Goal: Check status: Check status

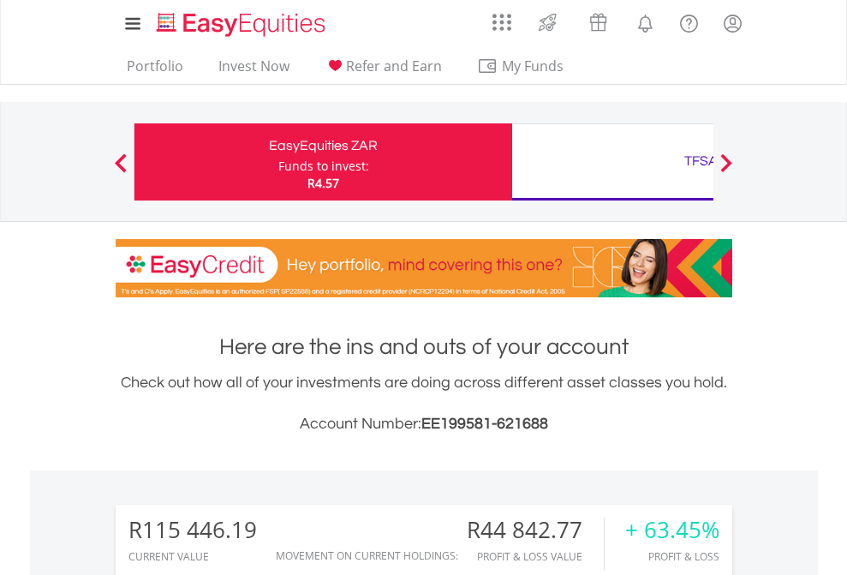
scroll to position [165, 269]
click at [278, 162] on div "Funds to invest:" at bounding box center [323, 166] width 91 height 17
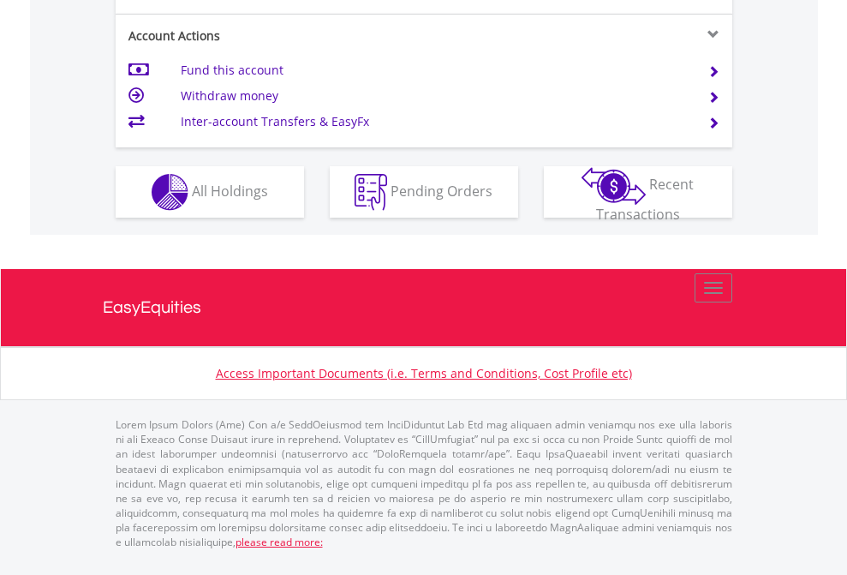
scroll to position [1608, 0]
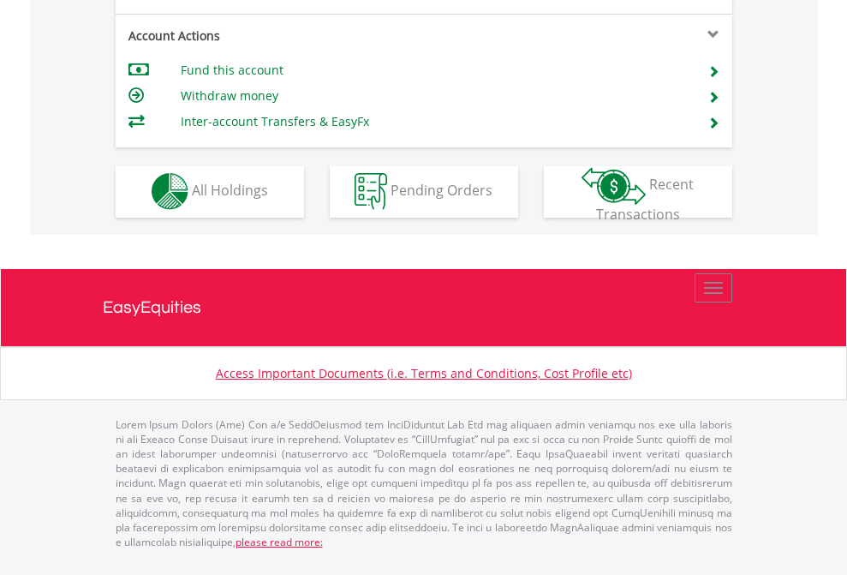
scroll to position [1602, 0]
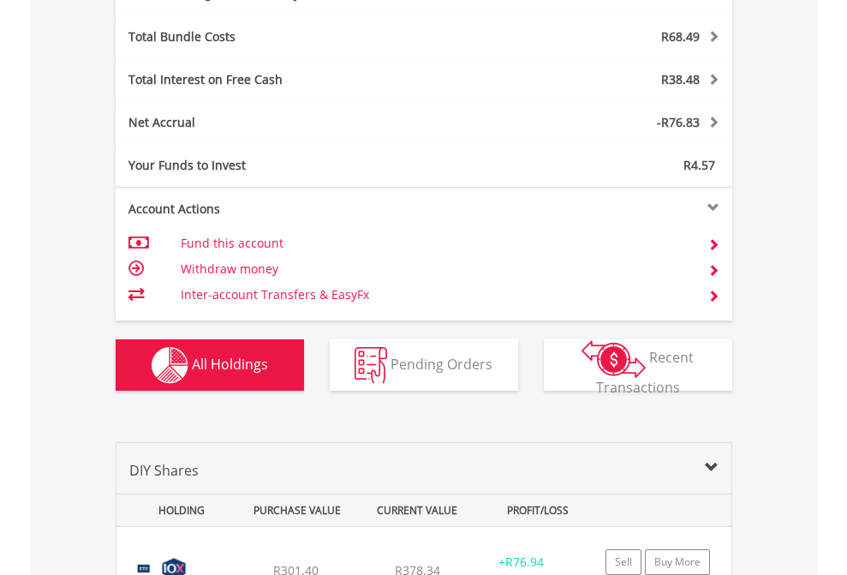
scroll to position [2043, 0]
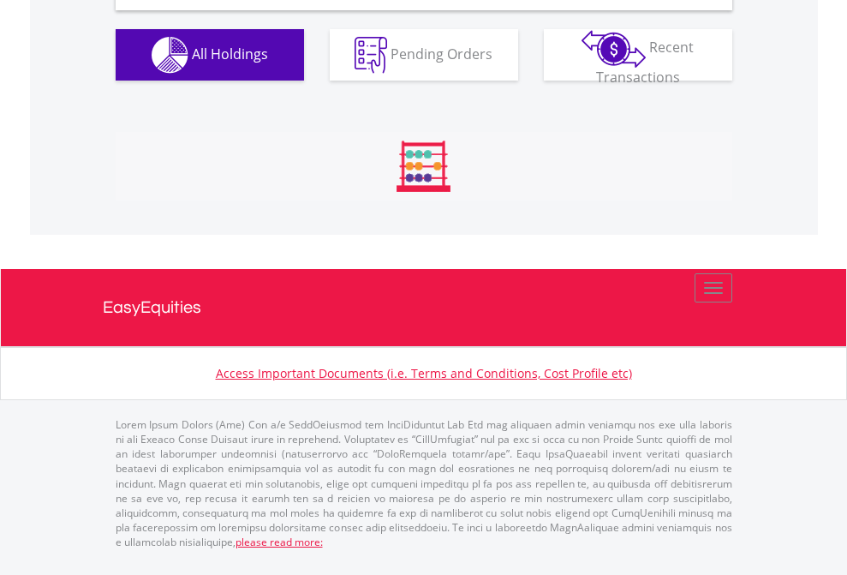
scroll to position [1656, 0]
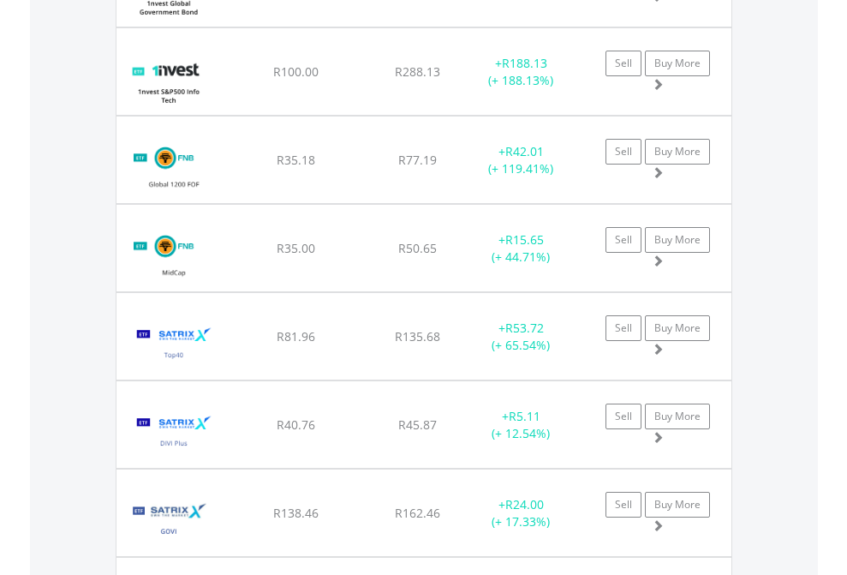
scroll to position [123, 0]
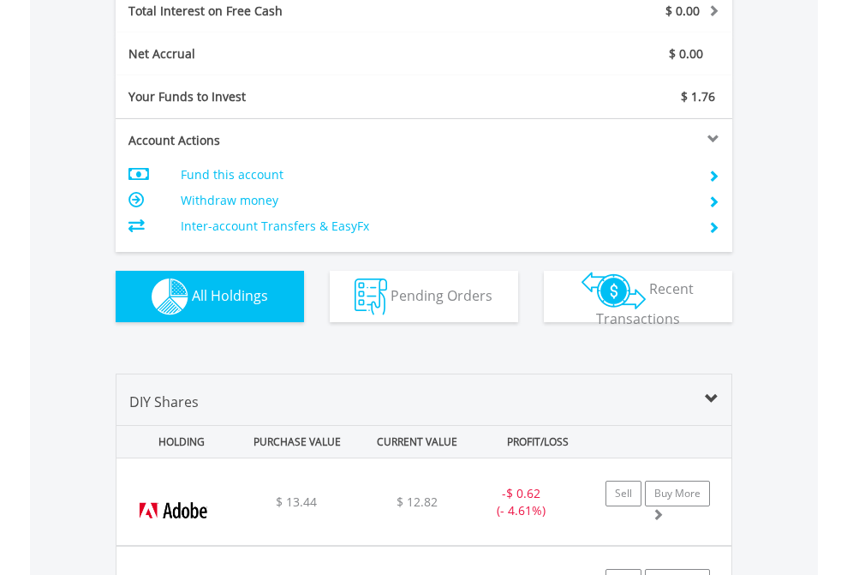
scroll to position [1974, 0]
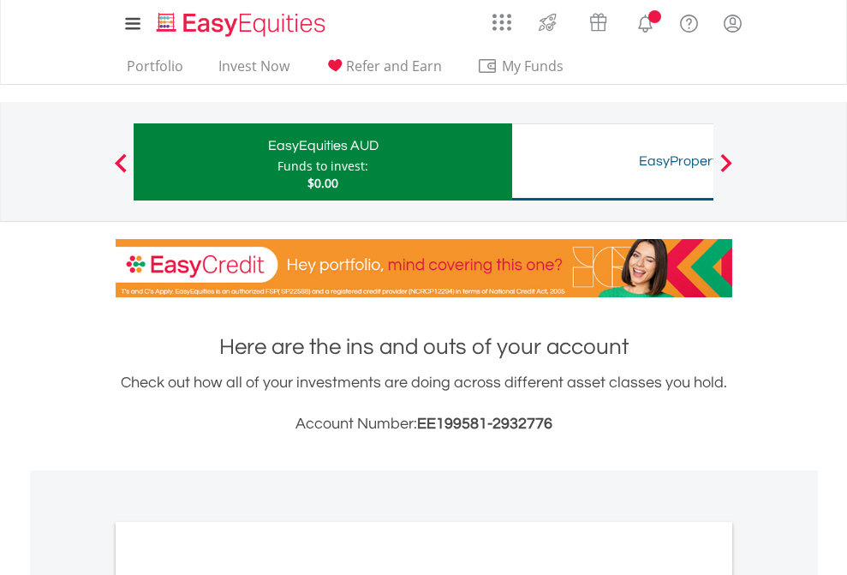
scroll to position [1030, 0]
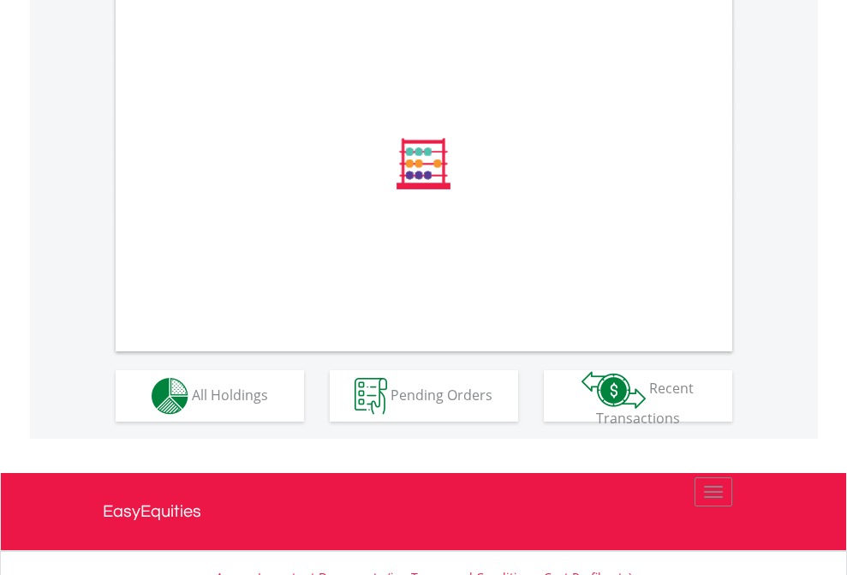
click at [192, 404] on span "All Holdings" at bounding box center [230, 394] width 76 height 19
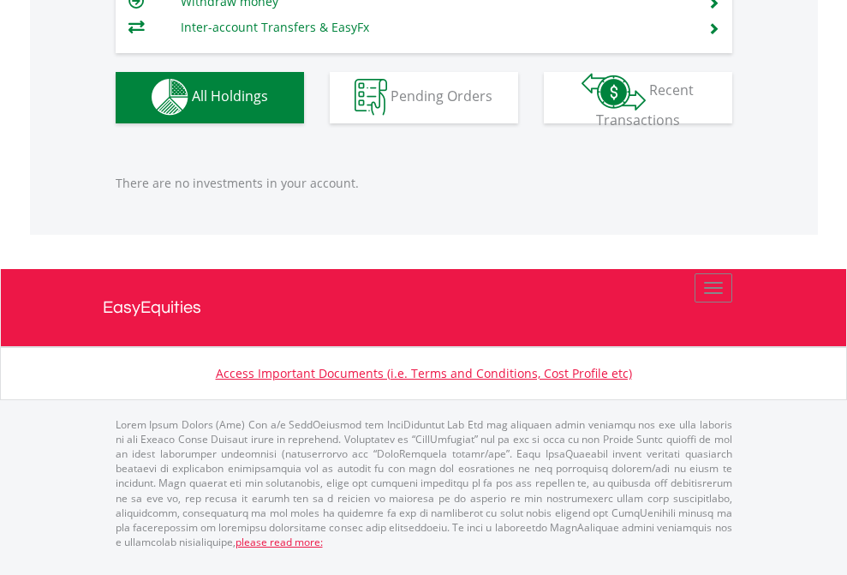
scroll to position [165, 269]
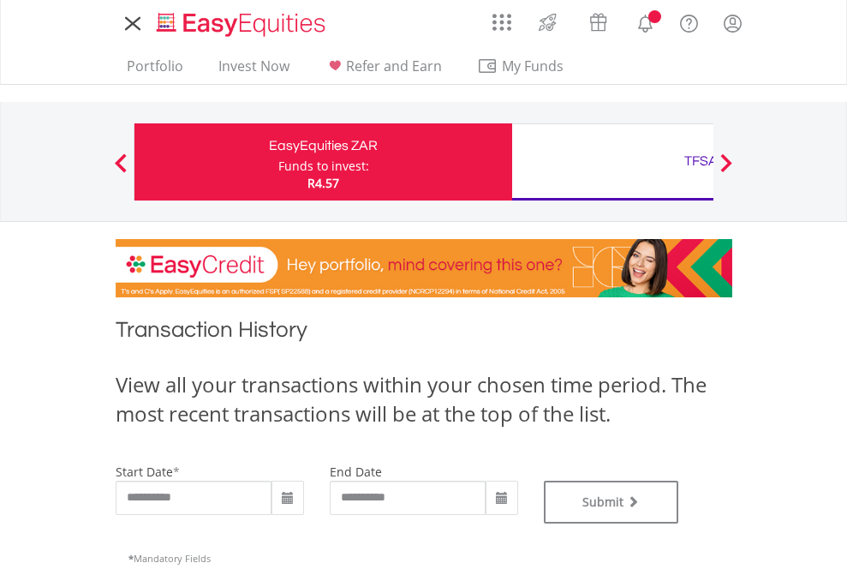
type input "**********"
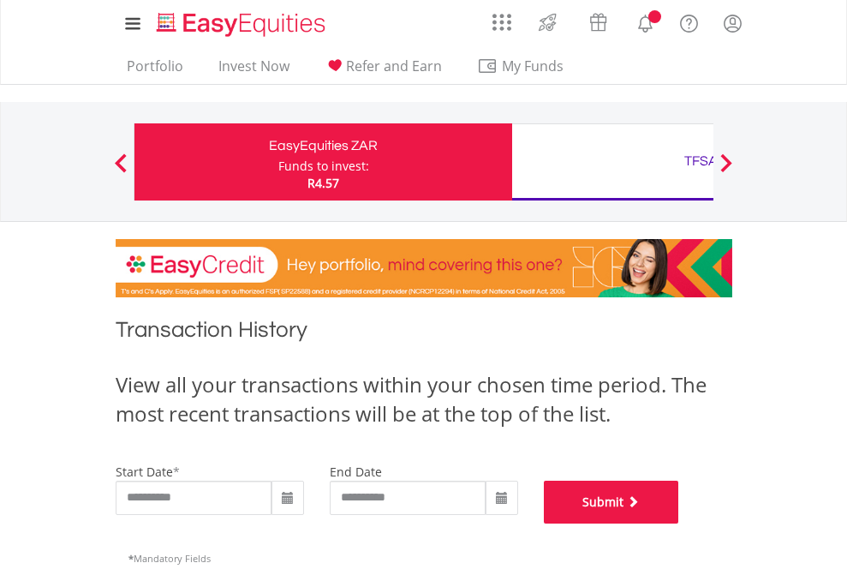
click at [679, 524] on button "Submit" at bounding box center [611, 502] width 135 height 43
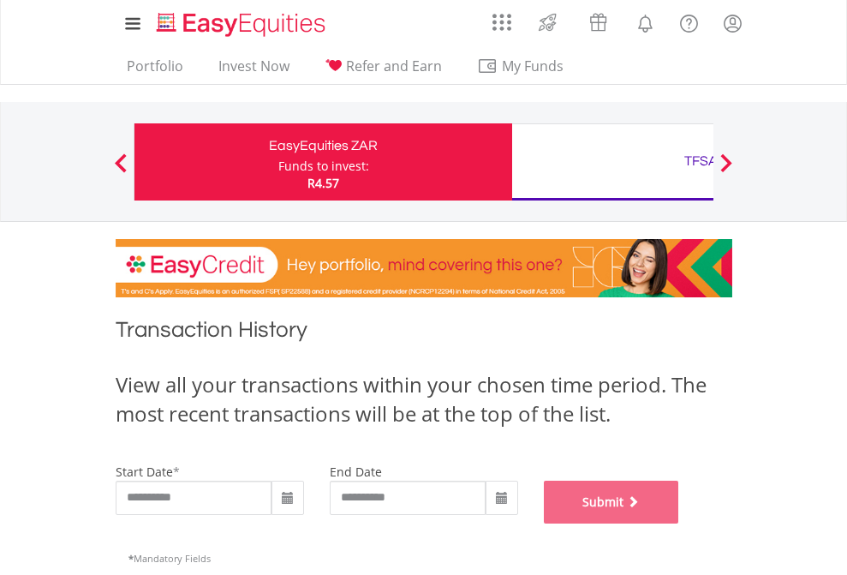
scroll to position [695, 0]
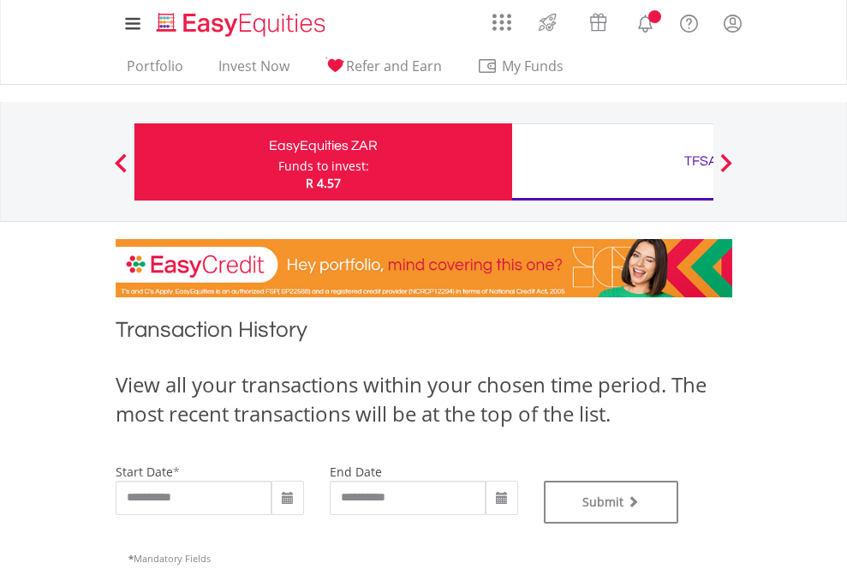
click at [613, 162] on div "TFSA" at bounding box center [701, 161] width 357 height 24
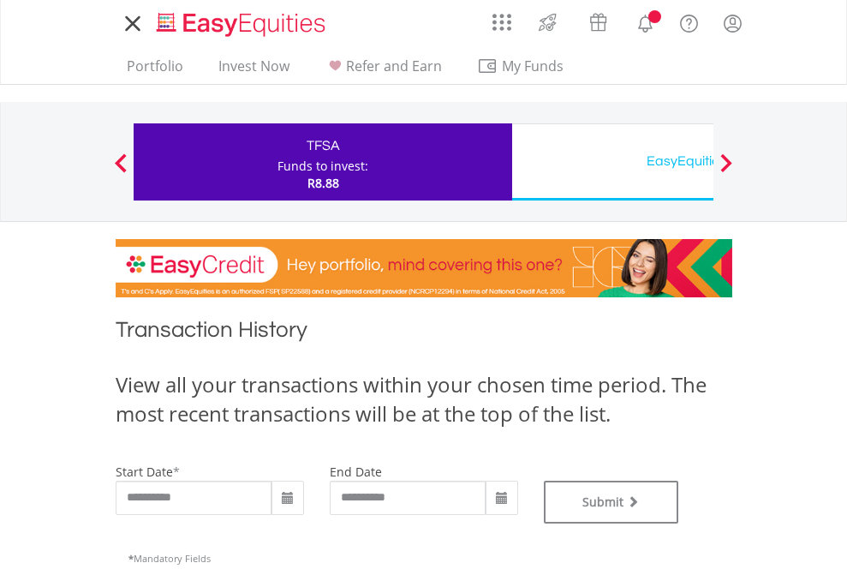
type input "**********"
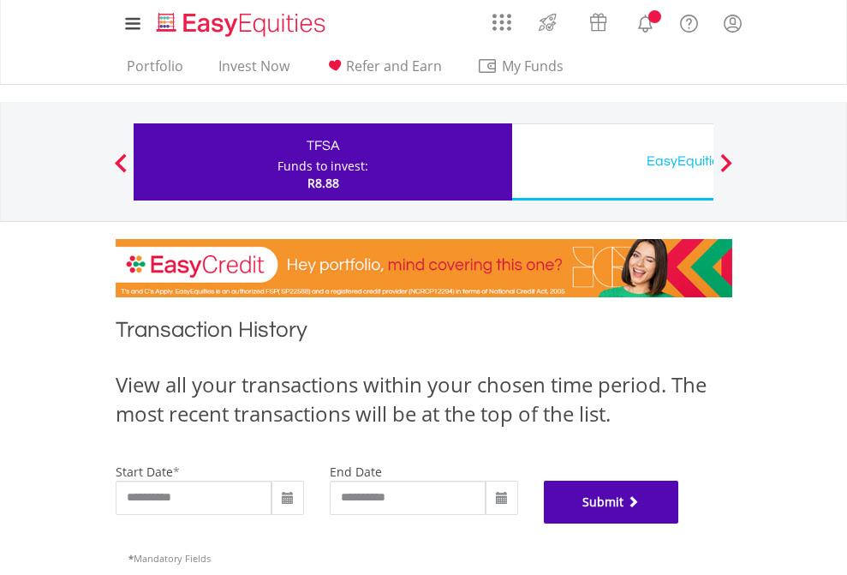
click at [679, 524] on button "Submit" at bounding box center [611, 502] width 135 height 43
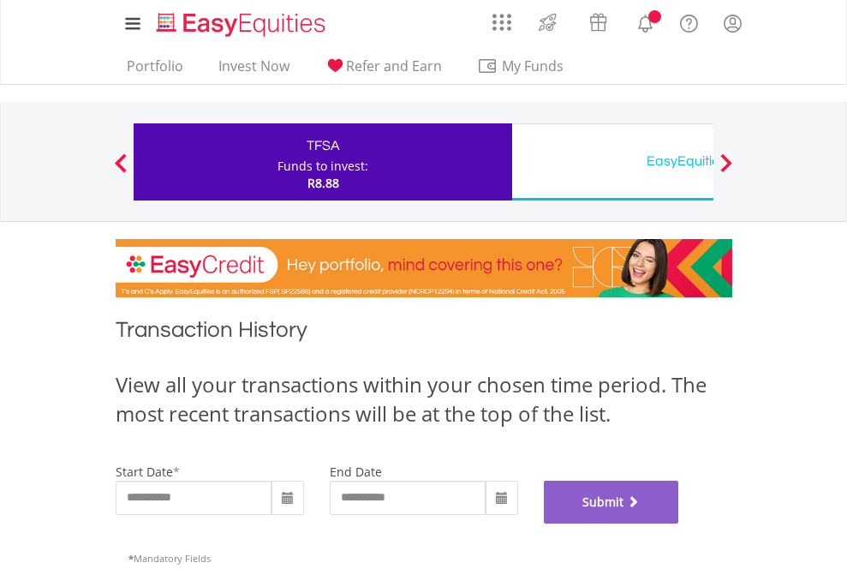
scroll to position [695, 0]
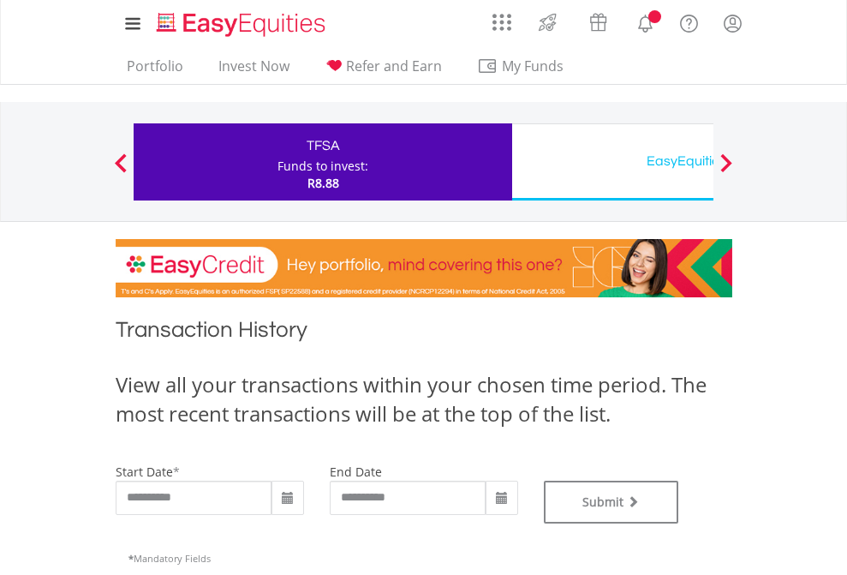
click at [613, 162] on div "EasyEquities USD" at bounding box center [701, 161] width 357 height 24
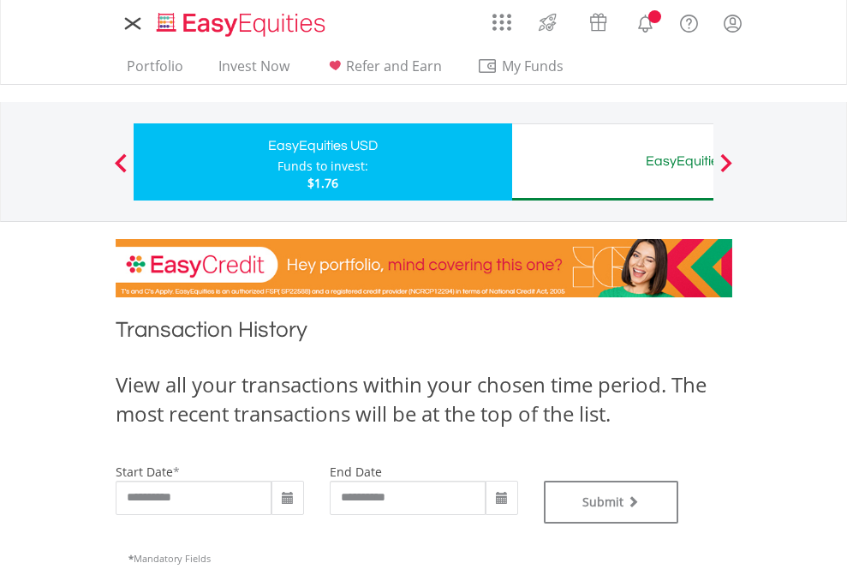
type input "**********"
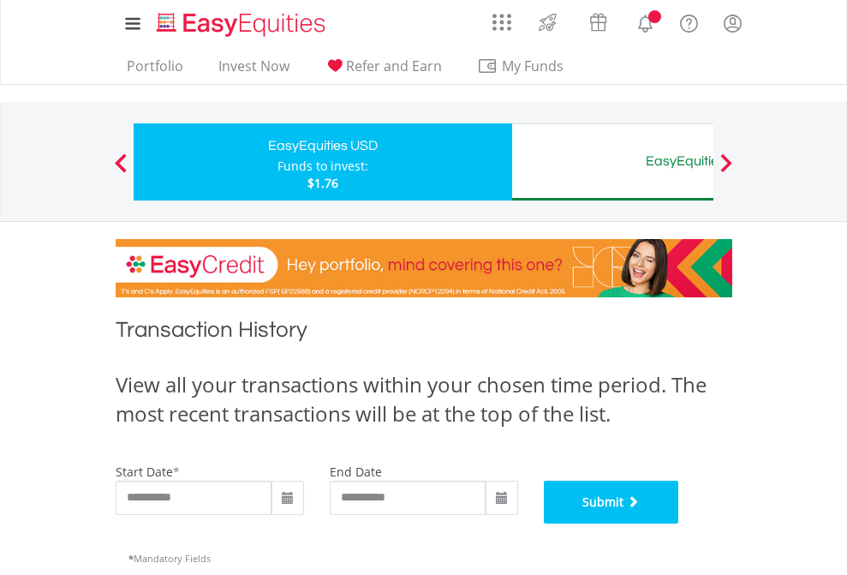
click at [679, 524] on button "Submit" at bounding box center [611, 502] width 135 height 43
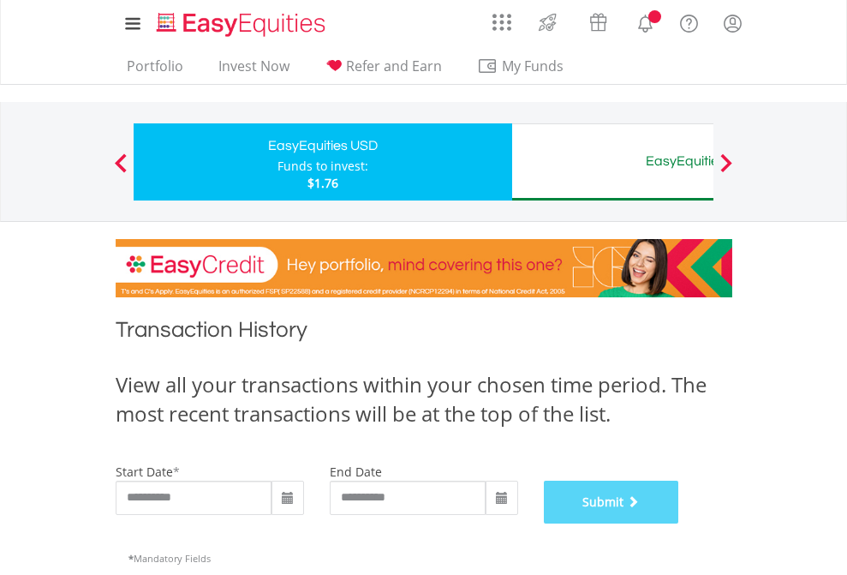
scroll to position [695, 0]
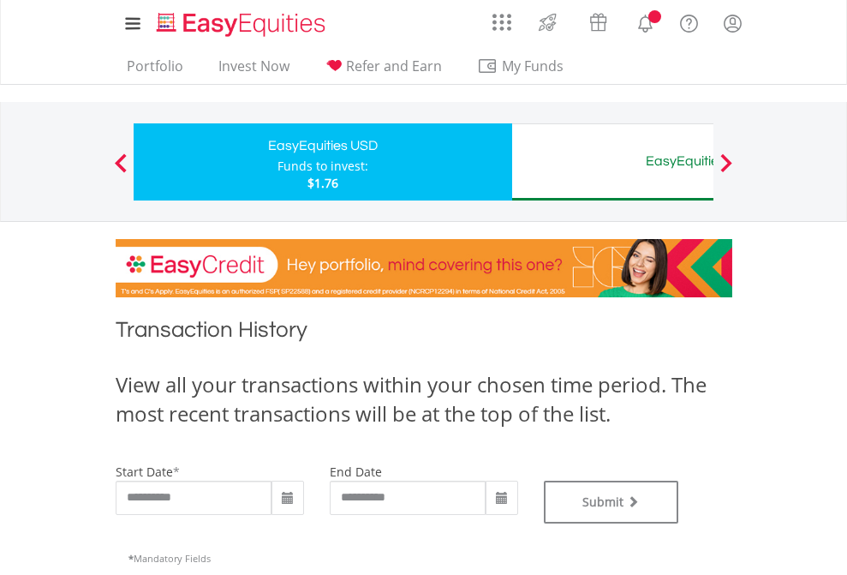
click at [613, 162] on div "EasyEquities AUD" at bounding box center [701, 161] width 357 height 24
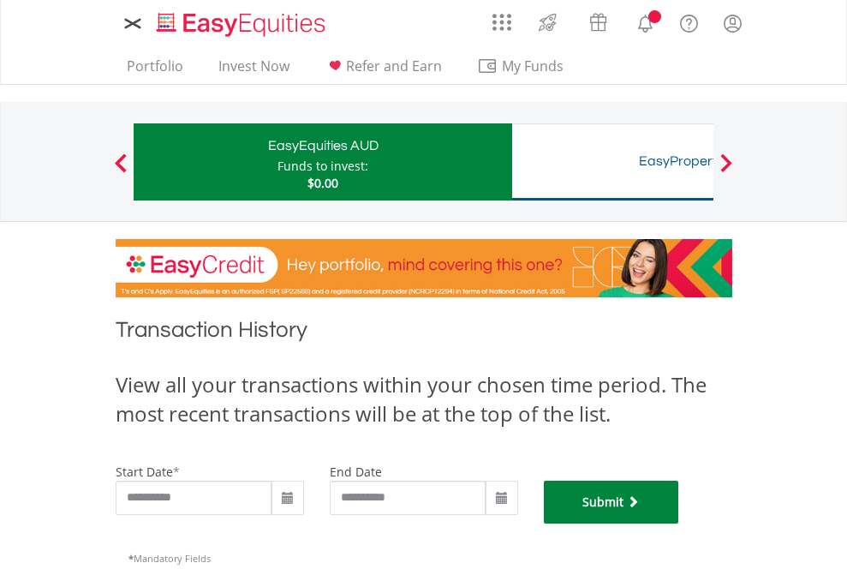
click at [679, 524] on button "Submit" at bounding box center [611, 502] width 135 height 43
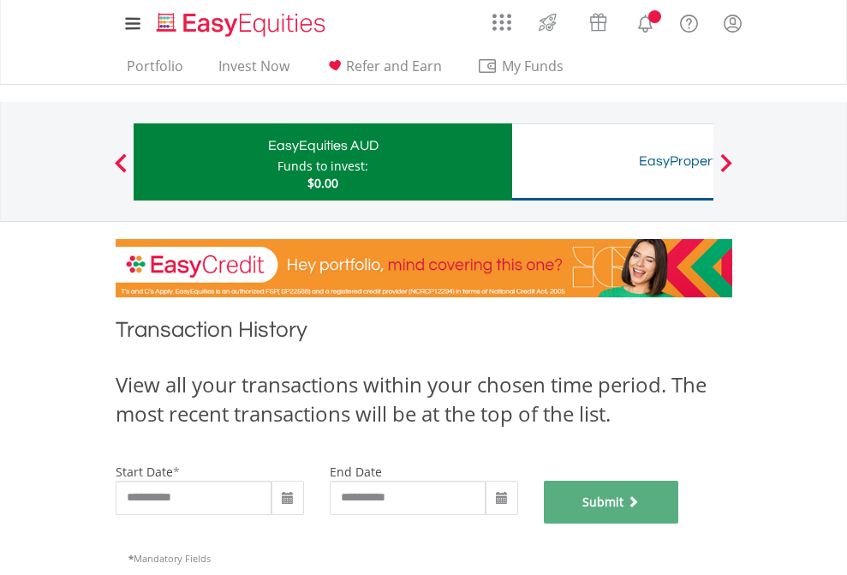
scroll to position [695, 0]
